Goal: Obtain resource: Download file/media

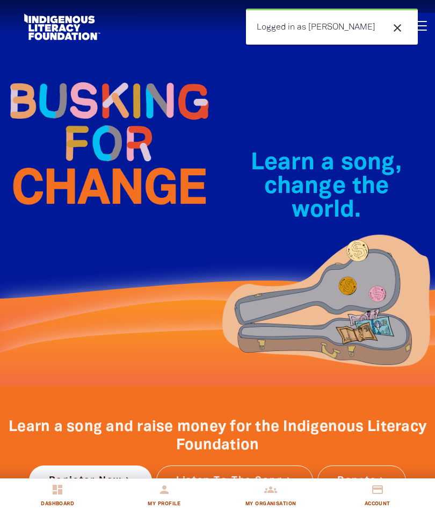
click at [317, 108] on div "Learn a song, change the world.﻿" at bounding box center [327, 192] width 218 height 257
click at [275, 315] on img at bounding box center [327, 304] width 218 height 142
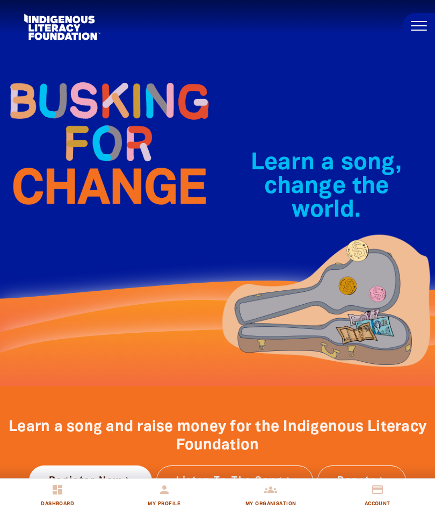
click at [413, 31] on button at bounding box center [419, 26] width 32 height 26
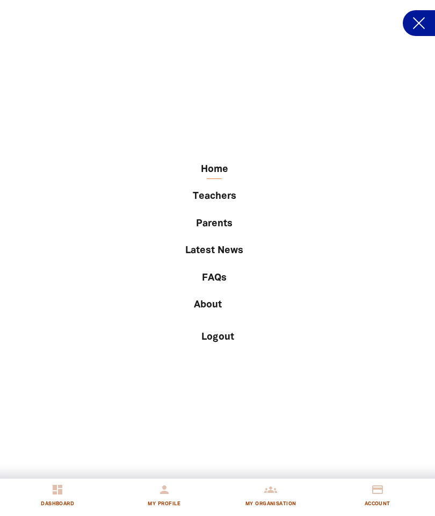
click at [418, 28] on button at bounding box center [419, 23] width 32 height 26
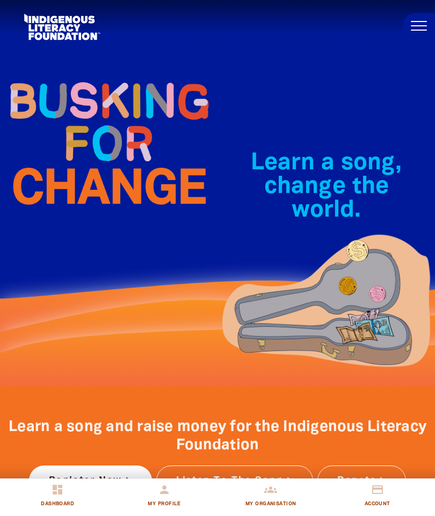
click at [420, 20] on button at bounding box center [419, 26] width 32 height 26
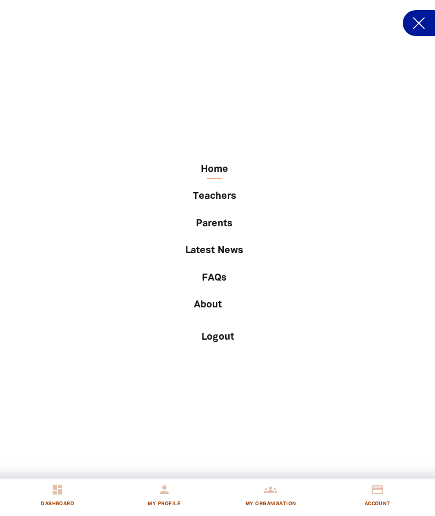
click at [230, 196] on link "Teachers" at bounding box center [215, 196] width 342 height 18
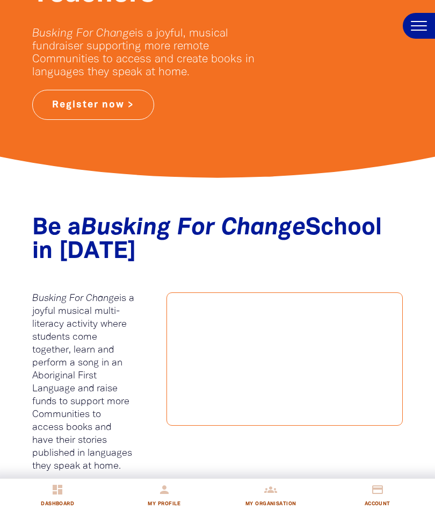
scroll to position [177, 0]
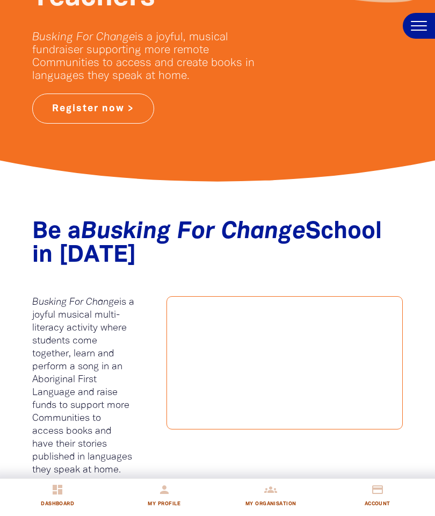
click at [388, 515] on link "credit_card Account" at bounding box center [377, 497] width 107 height 37
select select "teacher"
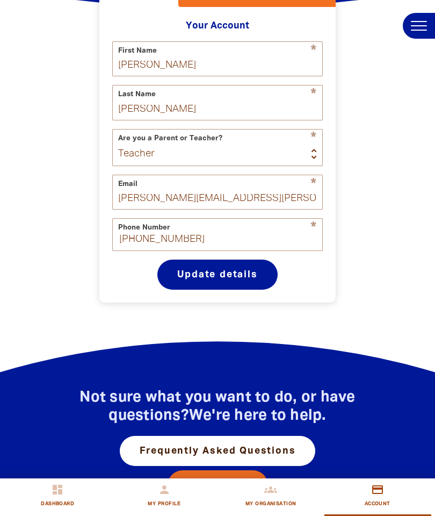
scroll to position [183, 0]
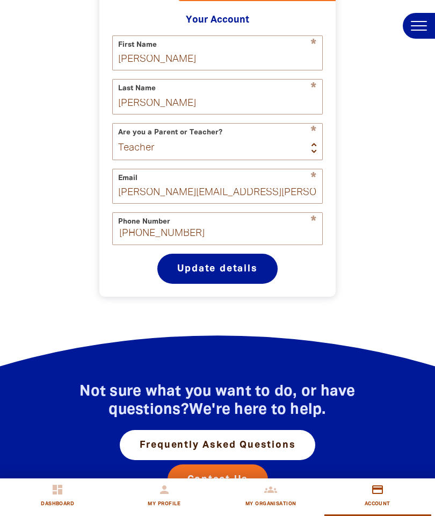
select select "AU"
click at [62, 489] on icon "dashboard" at bounding box center [57, 489] width 13 height 13
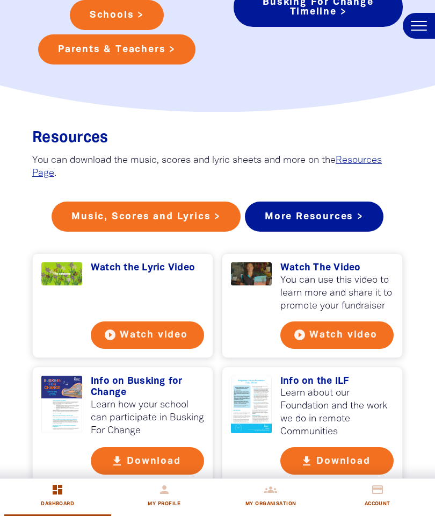
scroll to position [773, 0]
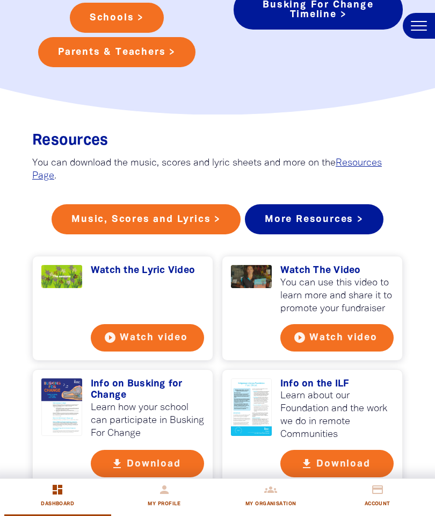
click at [143, 222] on link "Music, Scores and Lyrics >" at bounding box center [146, 219] width 189 height 30
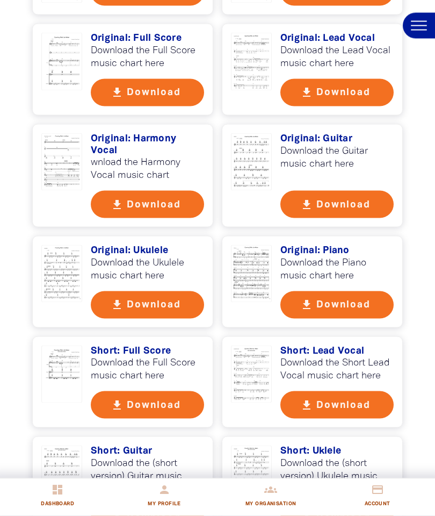
scroll to position [963, 0]
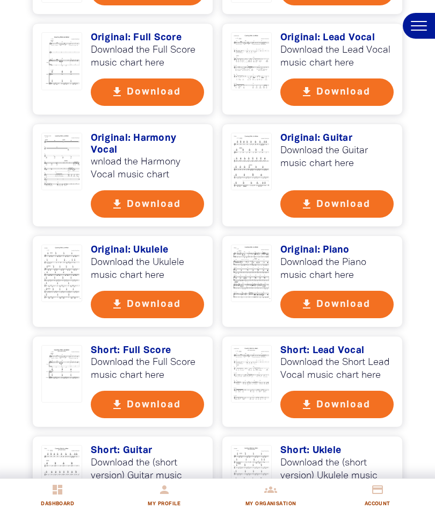
click at [355, 299] on button "get_app Download" at bounding box center [336, 304] width 113 height 27
